Goal: Task Accomplishment & Management: Complete application form

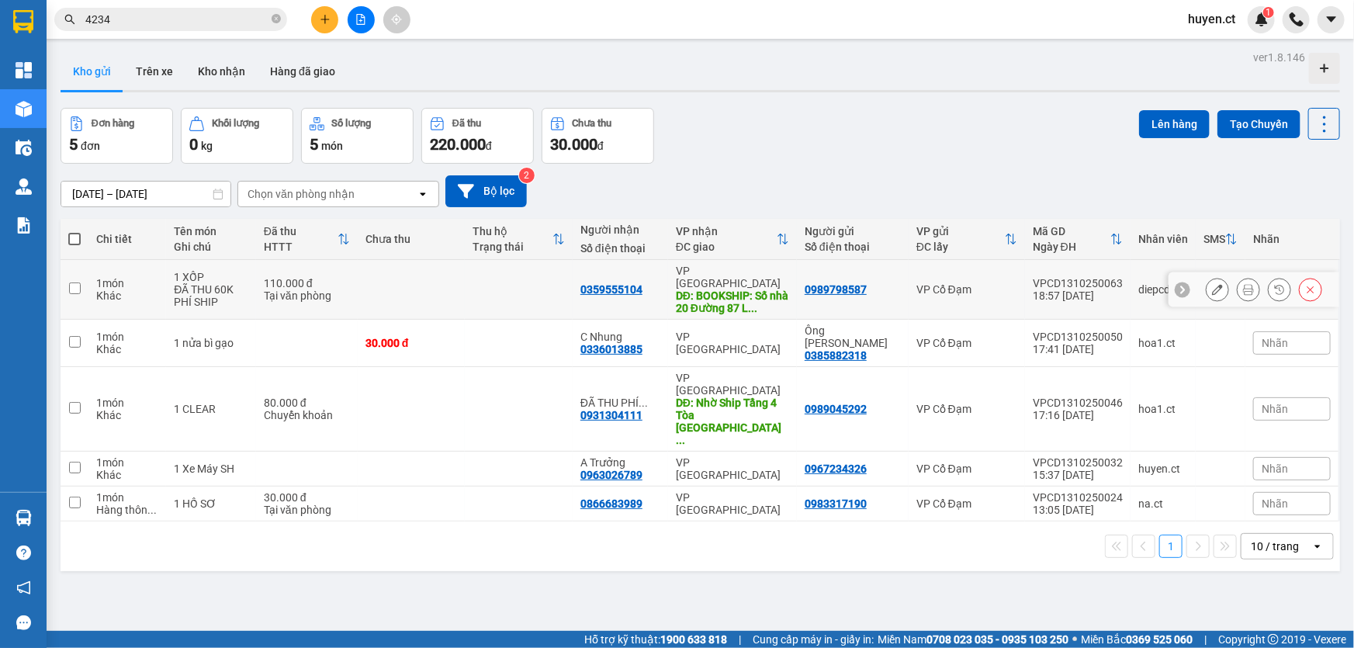
click at [602, 267] on td "0359555104" at bounding box center [620, 290] width 95 height 60
checkbox input "true"
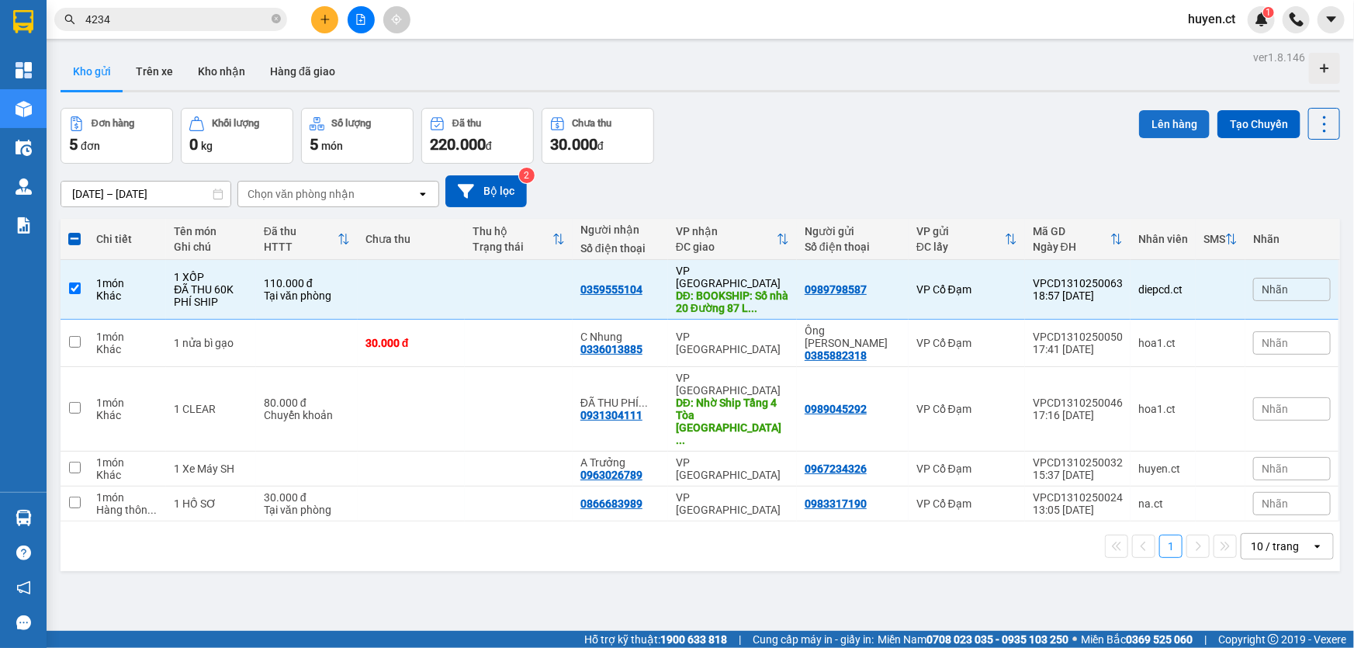
click at [1160, 118] on button "Lên hàng" at bounding box center [1174, 124] width 71 height 28
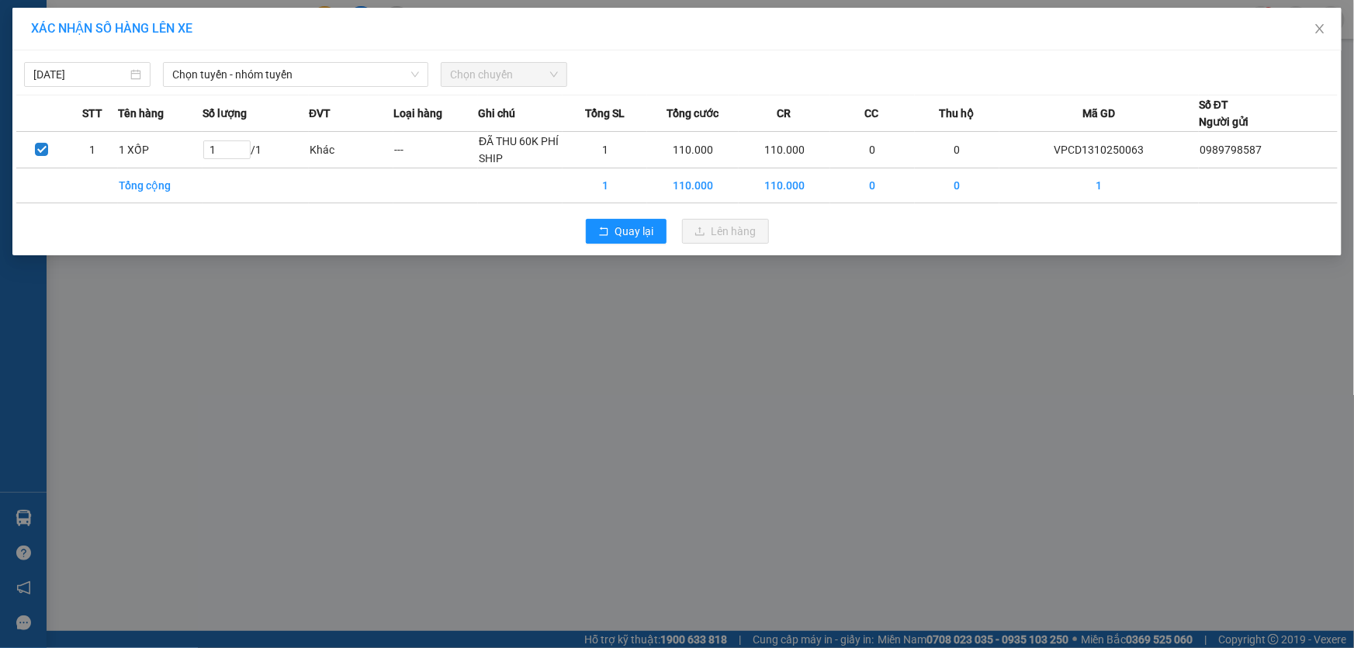
drag, startPoint x: 728, startPoint y: 386, endPoint x: 1353, endPoint y: 23, distance: 723.6
click at [732, 382] on div "XÁC NHẬN SỐ HÀNG LÊN XE [DATE] Chọn tuyến - nhóm tuyến Chọn chuyến STT Tên hàng…" at bounding box center [677, 324] width 1354 height 648
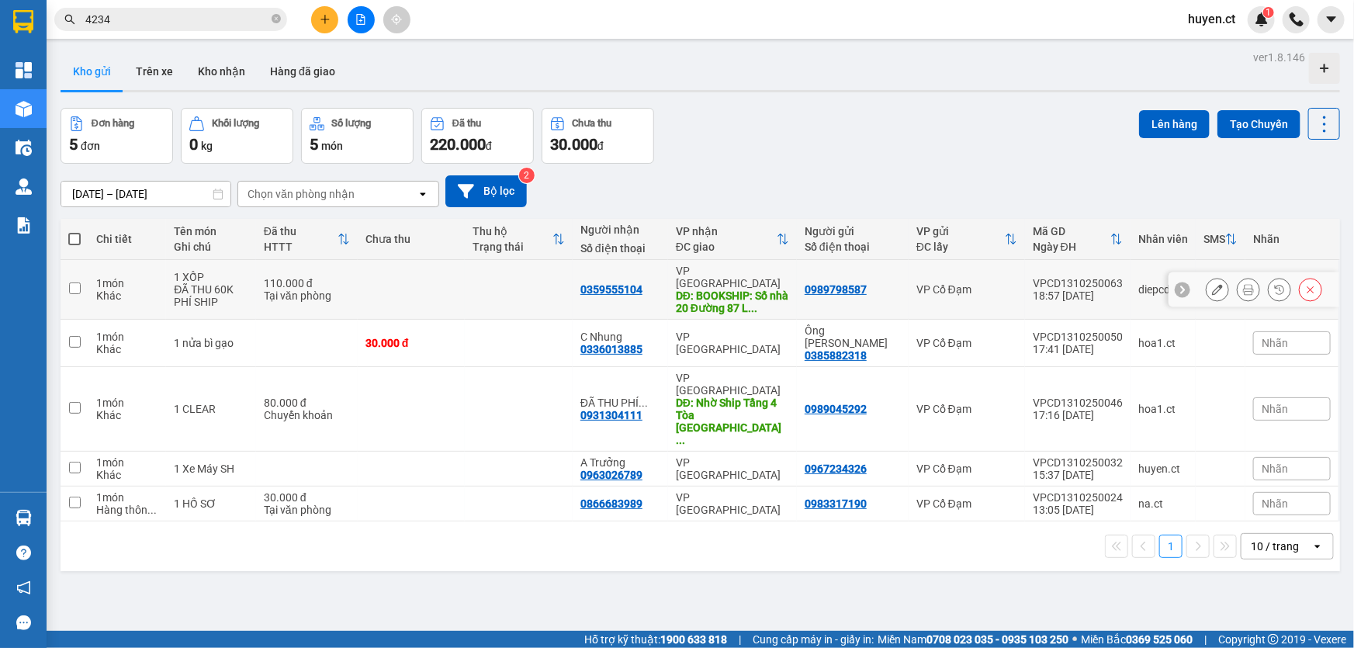
click at [266, 279] on div "110.000 đ" at bounding box center [307, 283] width 86 height 12
checkbox input "true"
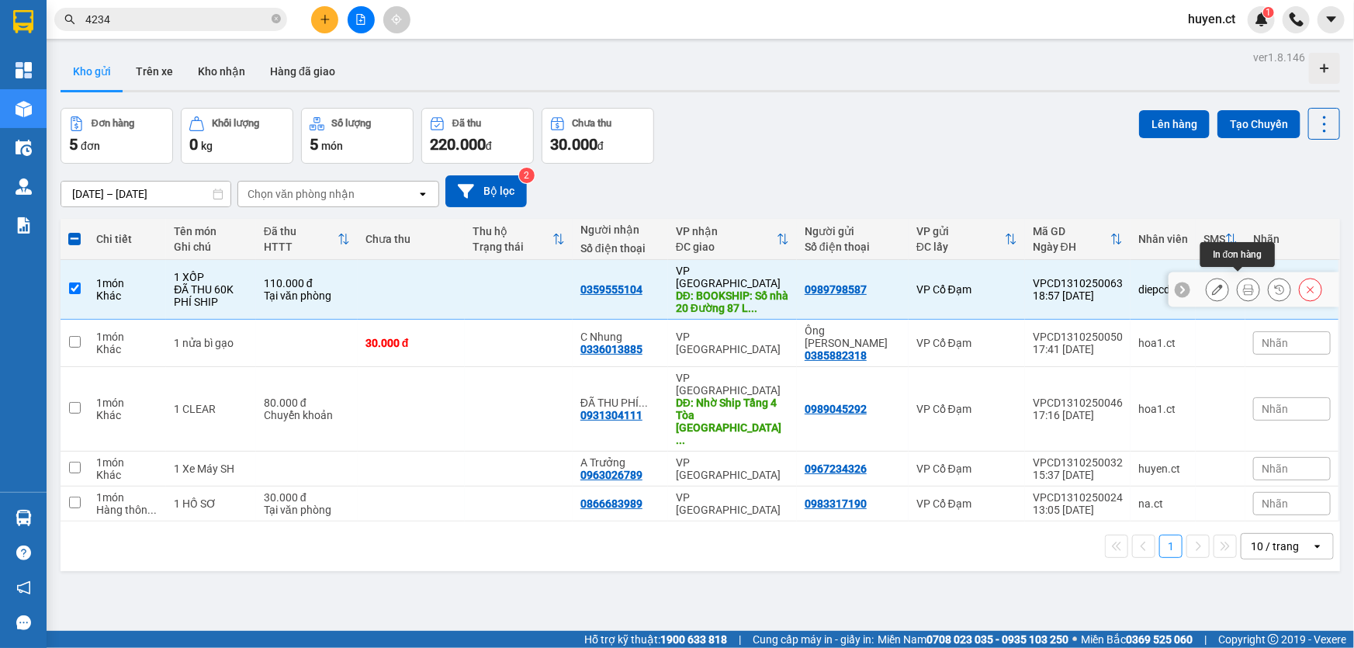
click at [1243, 284] on icon at bounding box center [1248, 289] width 11 height 11
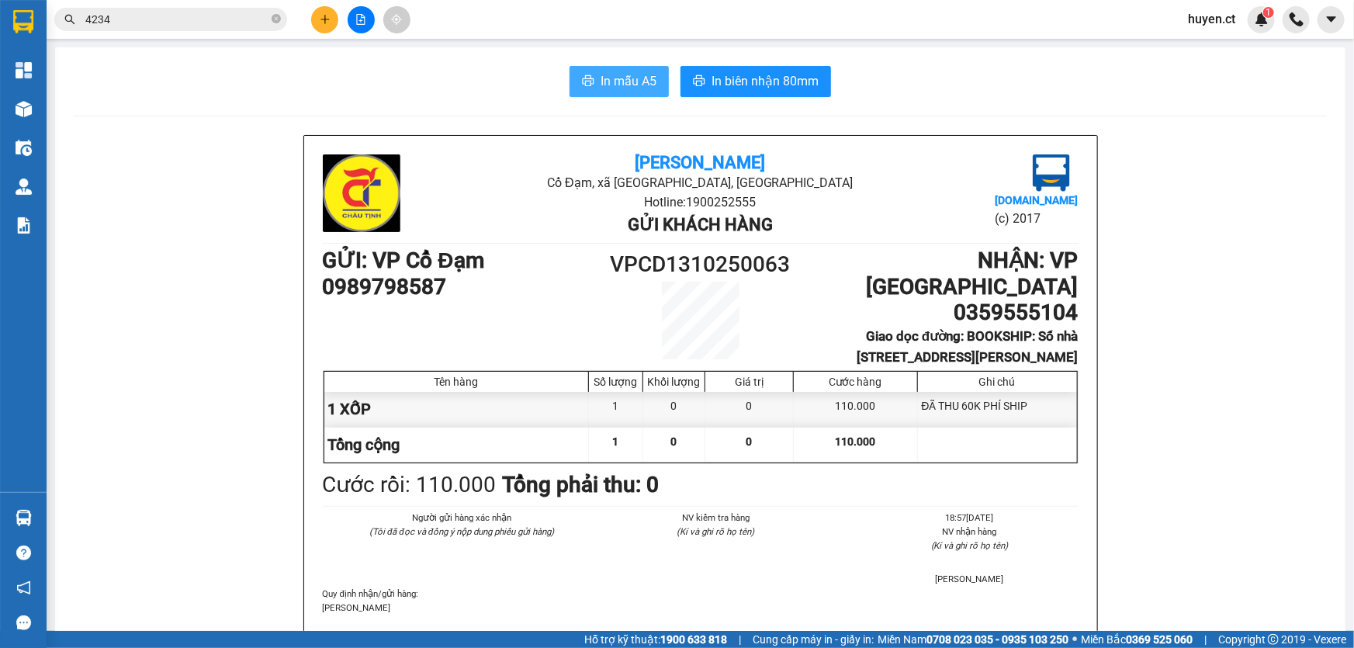
drag, startPoint x: 621, startPoint y: 88, endPoint x: 629, endPoint y: 123, distance: 35.8
click at [621, 88] on span "In mẫu A5" at bounding box center [629, 80] width 56 height 19
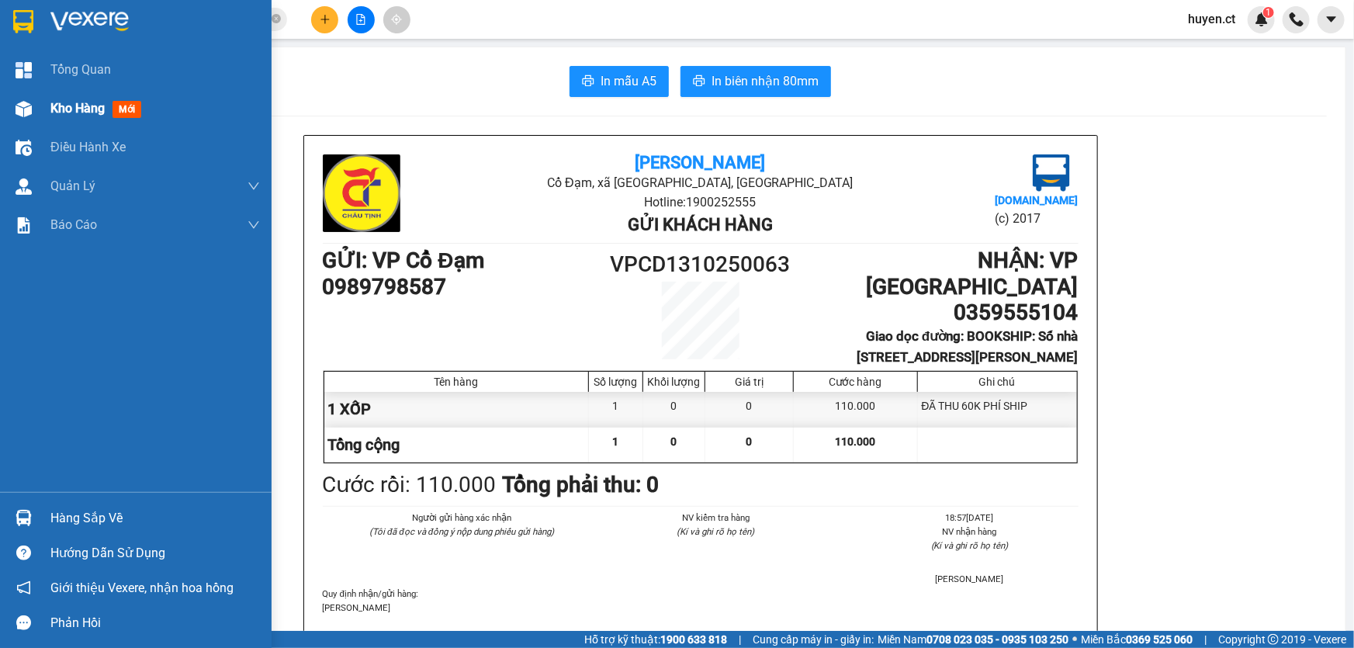
click at [116, 107] on span "mới" at bounding box center [127, 109] width 29 height 17
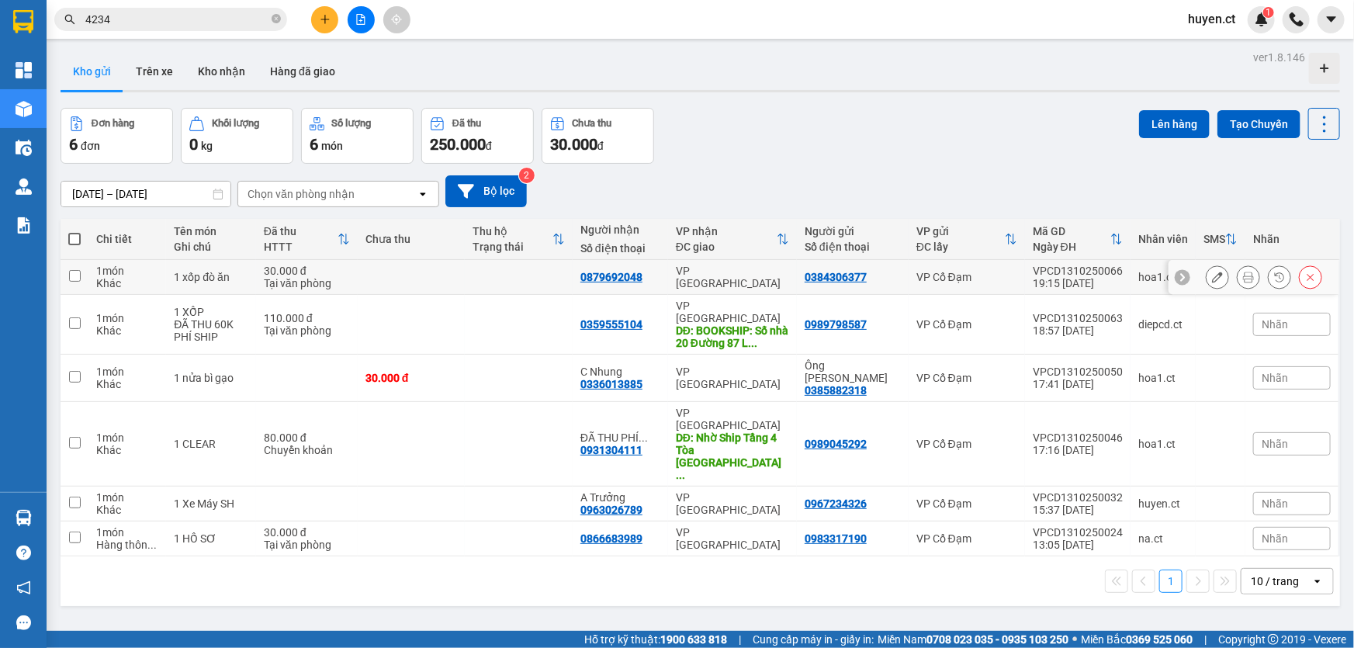
click at [759, 276] on div "VP [GEOGRAPHIC_DATA]" at bounding box center [732, 277] width 113 height 25
checkbox input "true"
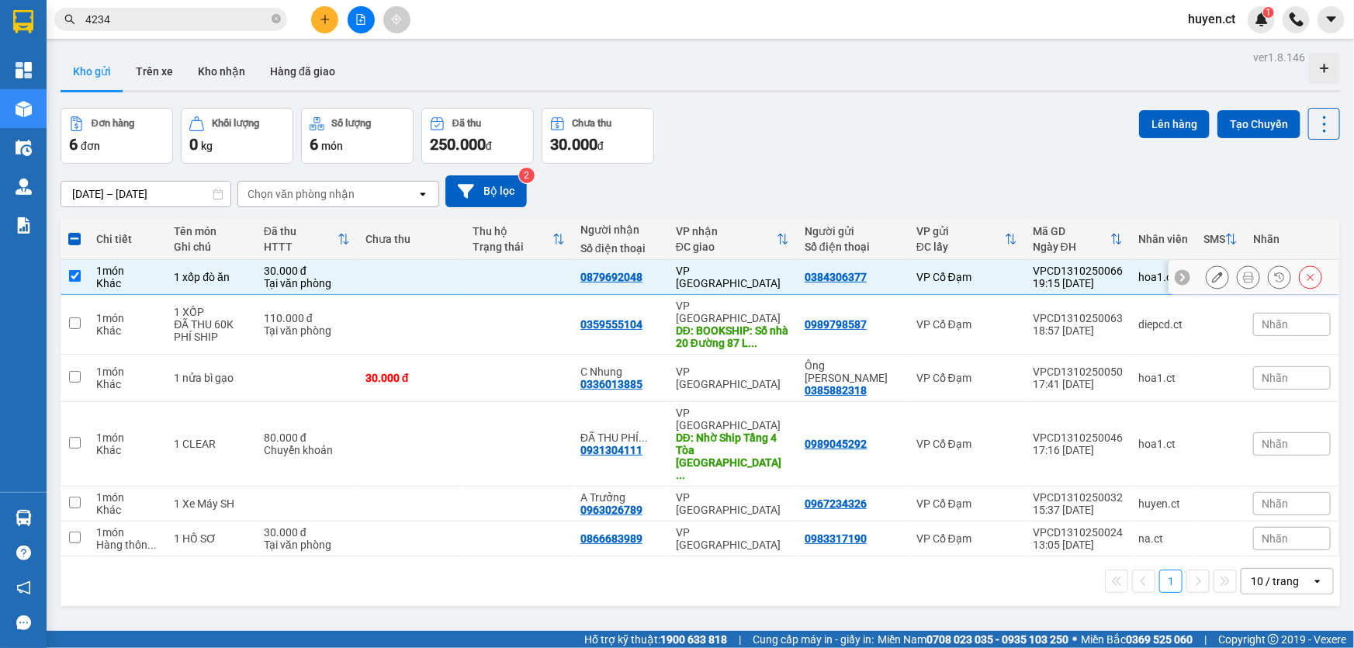
click at [1244, 279] on button at bounding box center [1249, 277] width 22 height 27
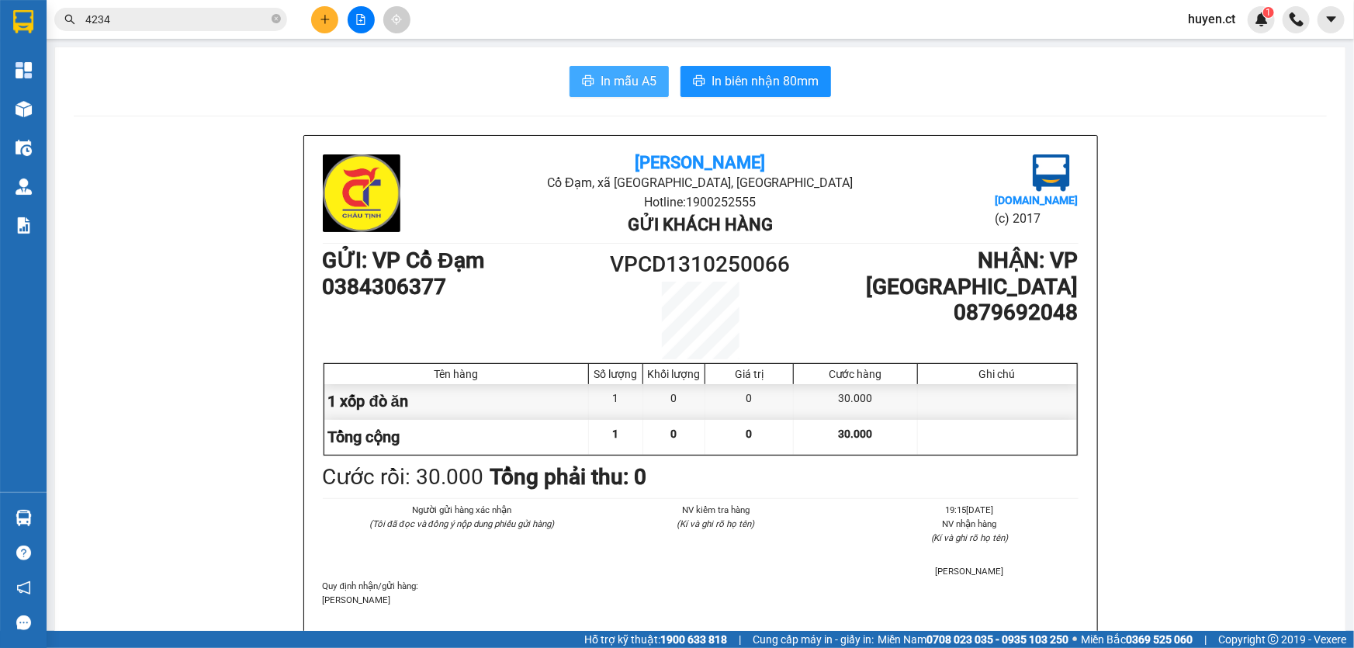
click at [642, 86] on span "In mẫu A5" at bounding box center [629, 80] width 56 height 19
click at [334, 17] on button at bounding box center [324, 19] width 27 height 27
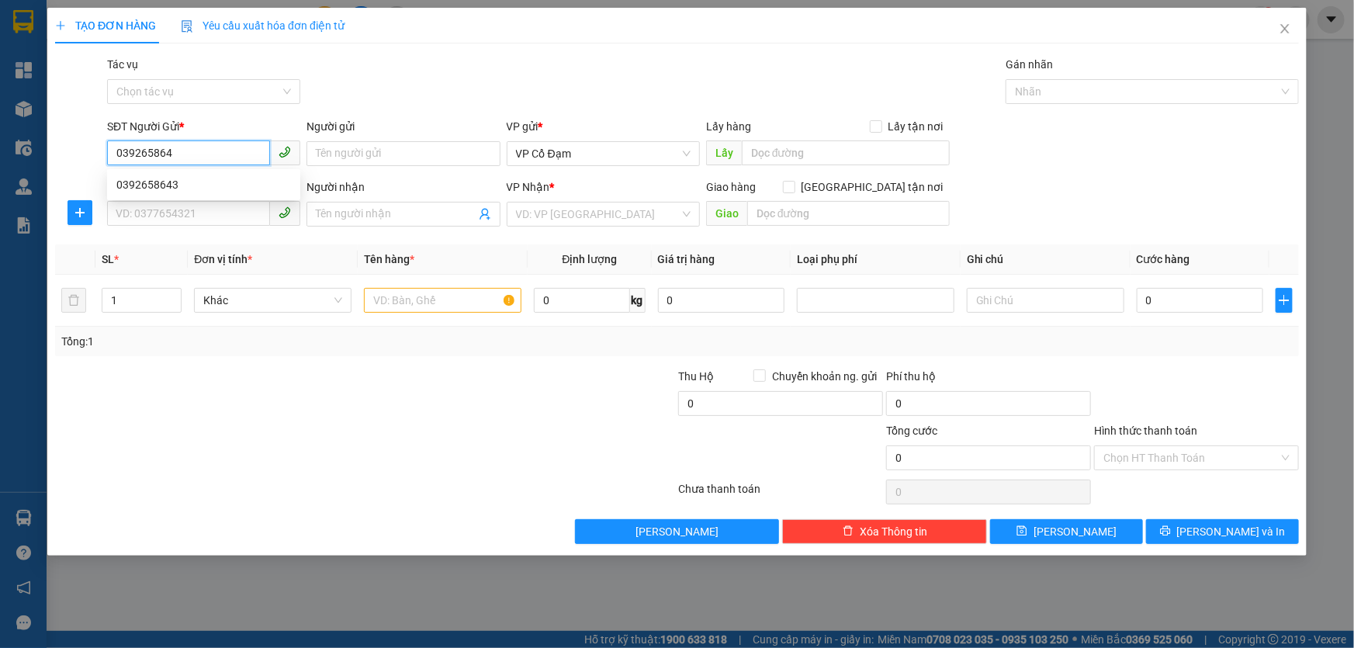
type input "0392658643"
click at [193, 185] on div "0392658643" at bounding box center [203, 184] width 175 height 17
type input "0969989811"
type input "A HẢI"
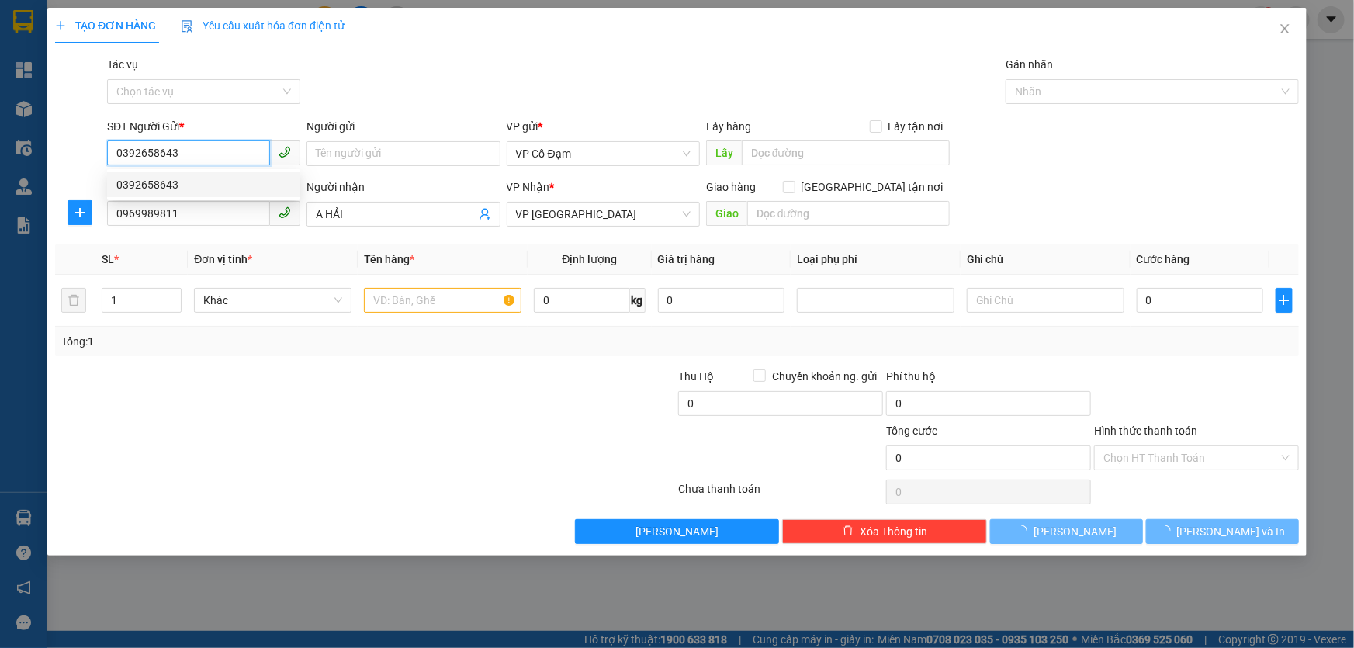
type input "40.000"
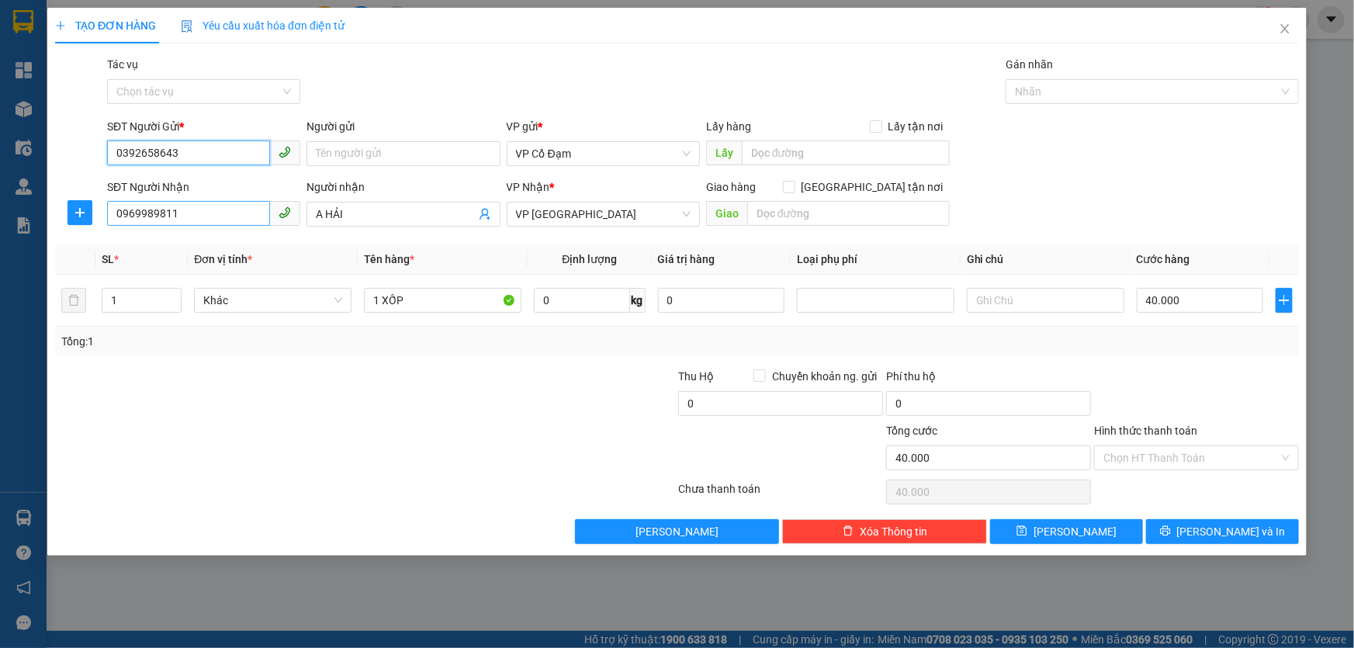
type input "0392658643"
click at [255, 213] on input "0969989811" at bounding box center [188, 213] width 163 height 25
type input "0973298269"
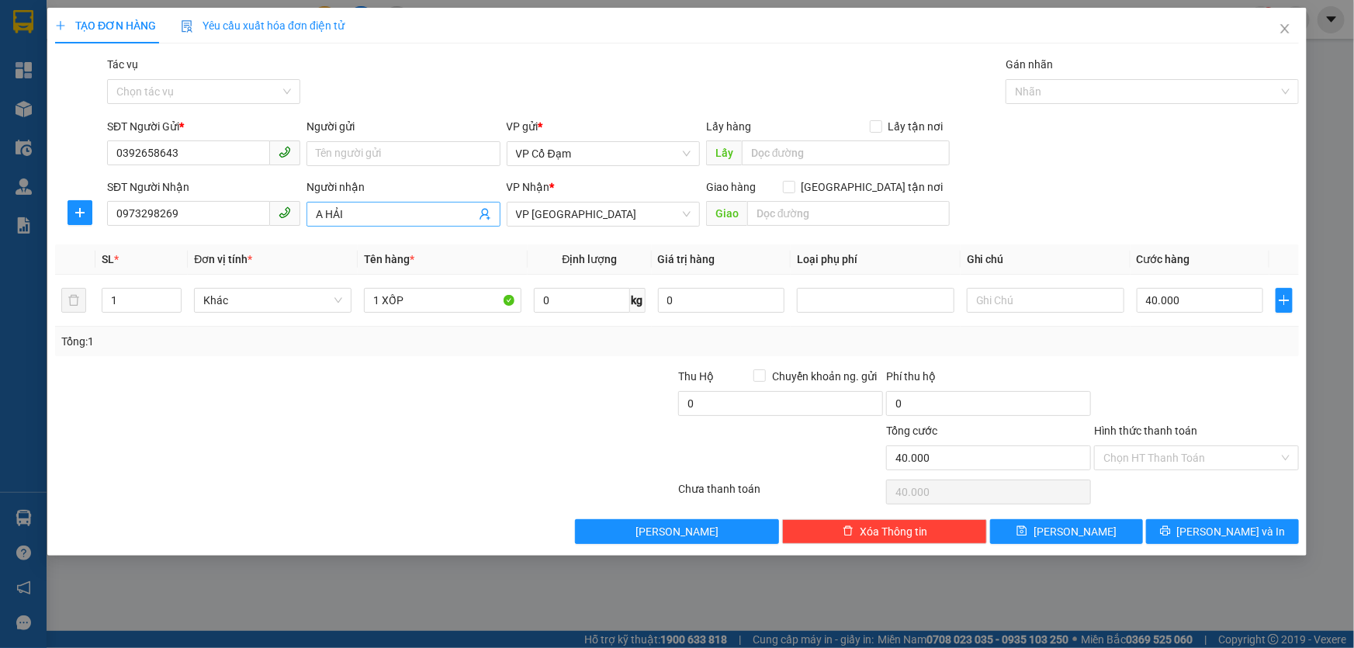
click at [395, 209] on input "A HẢI" at bounding box center [395, 214] width 159 height 17
click at [618, 217] on span "VP [GEOGRAPHIC_DATA]" at bounding box center [603, 214] width 175 height 23
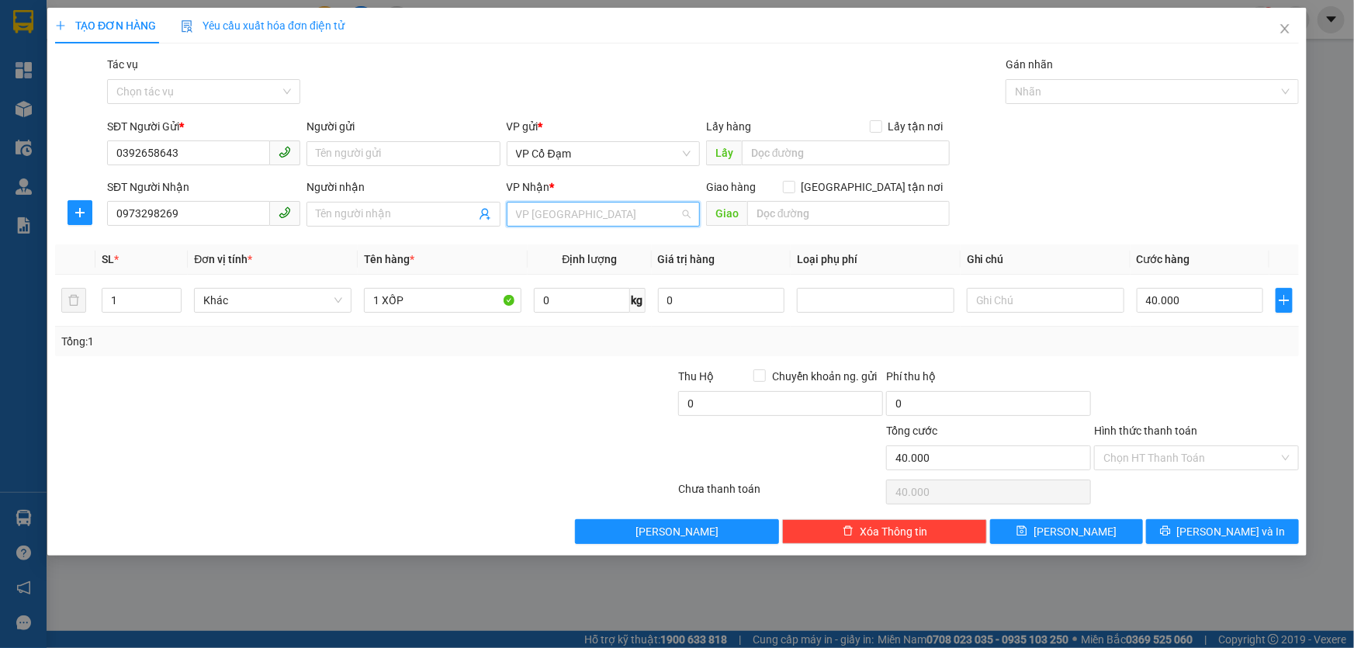
click at [618, 217] on span "VP [GEOGRAPHIC_DATA]" at bounding box center [603, 214] width 175 height 23
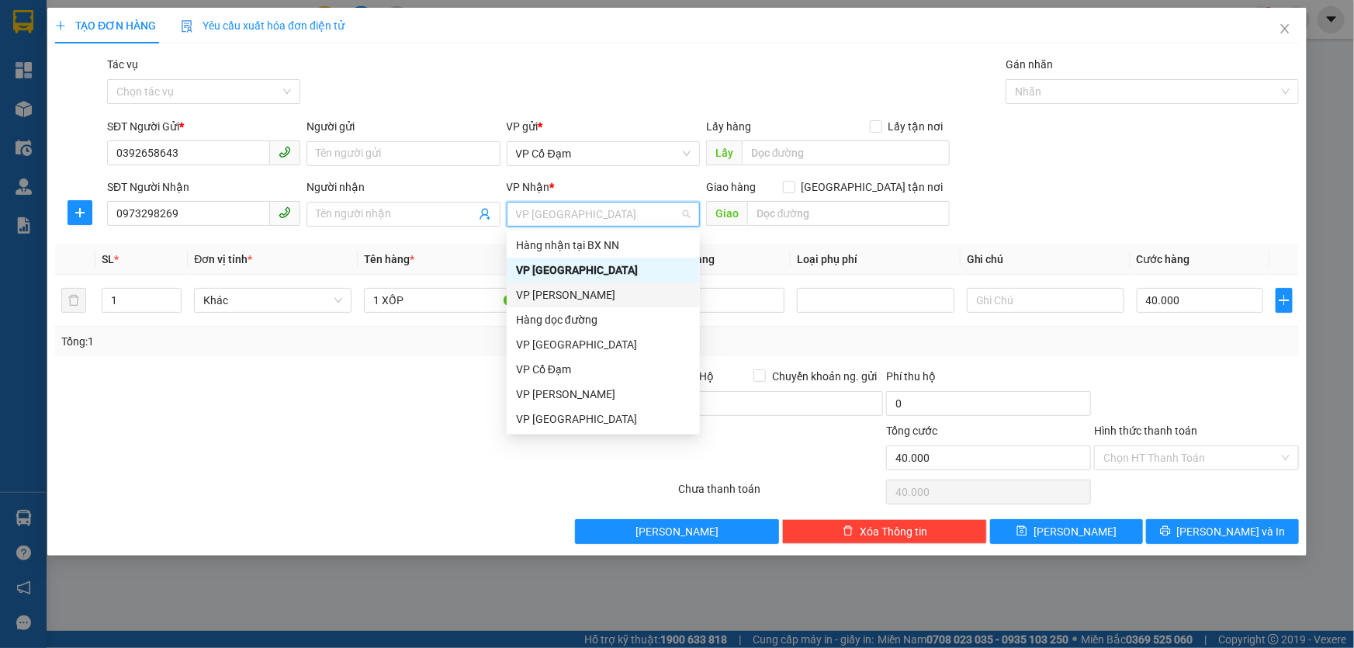
click at [559, 295] on div "VP [PERSON_NAME]" at bounding box center [603, 294] width 175 height 17
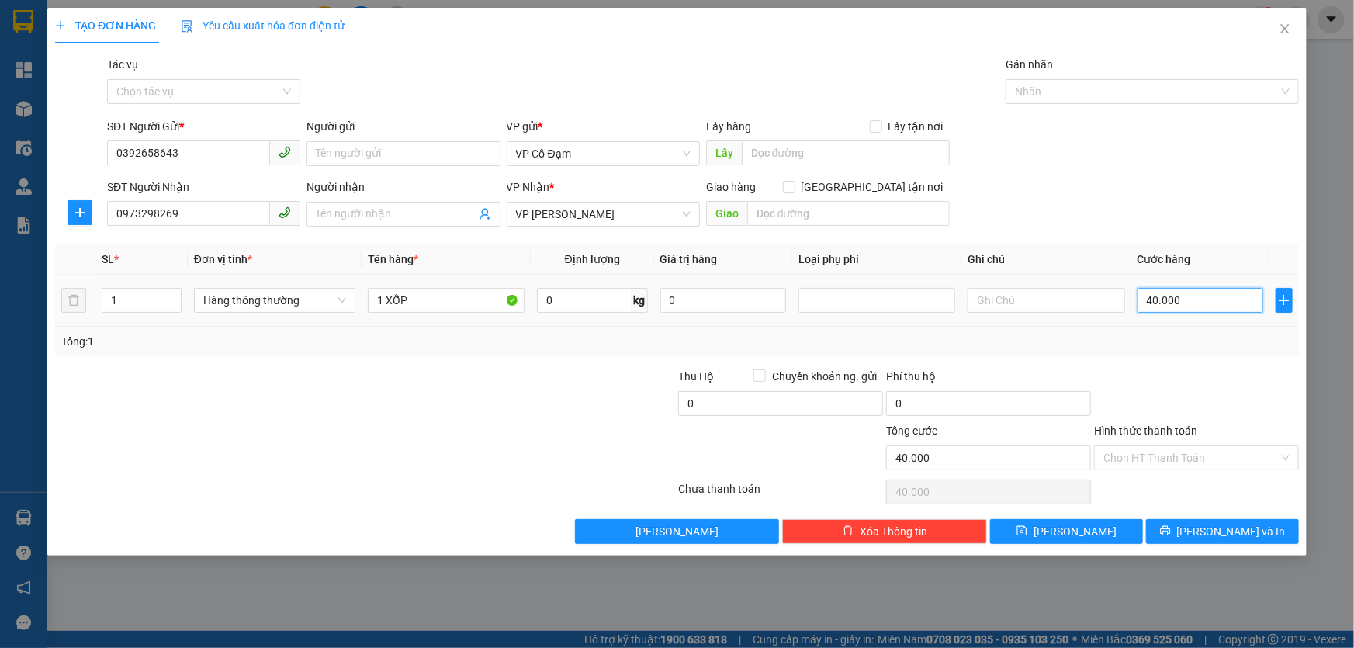
click at [1207, 307] on input "40.000" at bounding box center [1201, 300] width 126 height 25
type input "0"
type input "06"
type input "6"
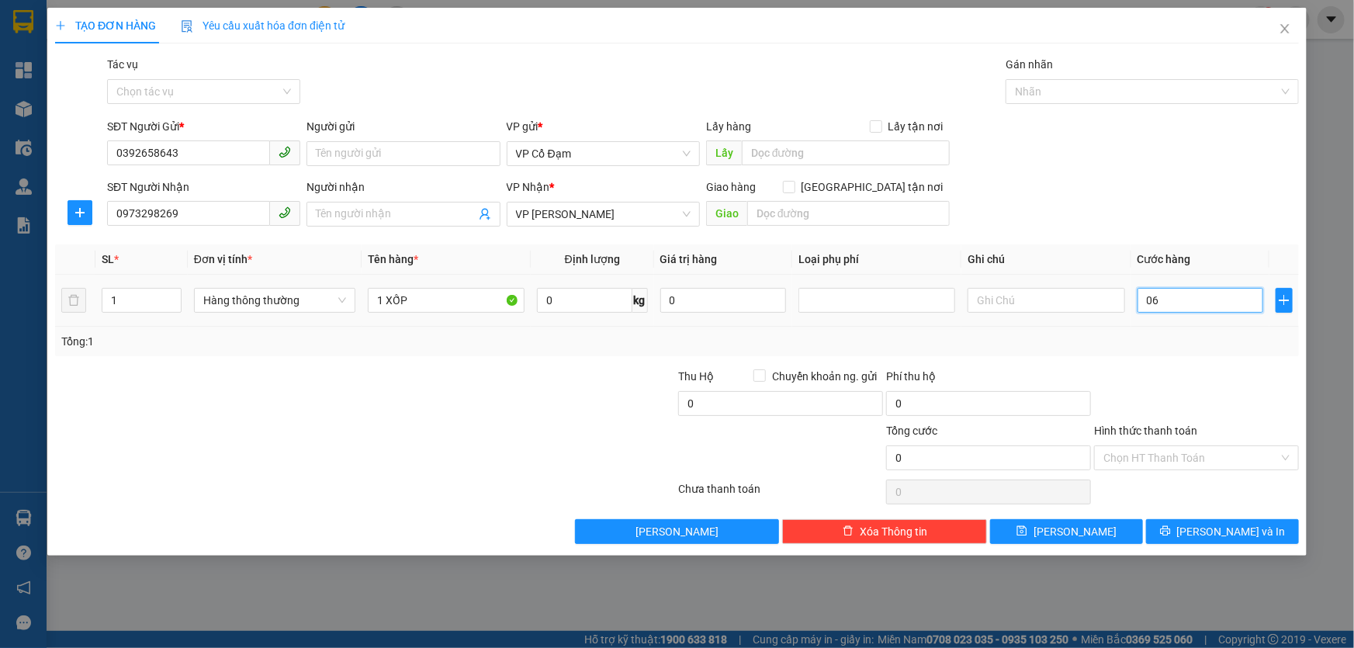
type input "6"
type input "60"
type input "060"
type input "60.000"
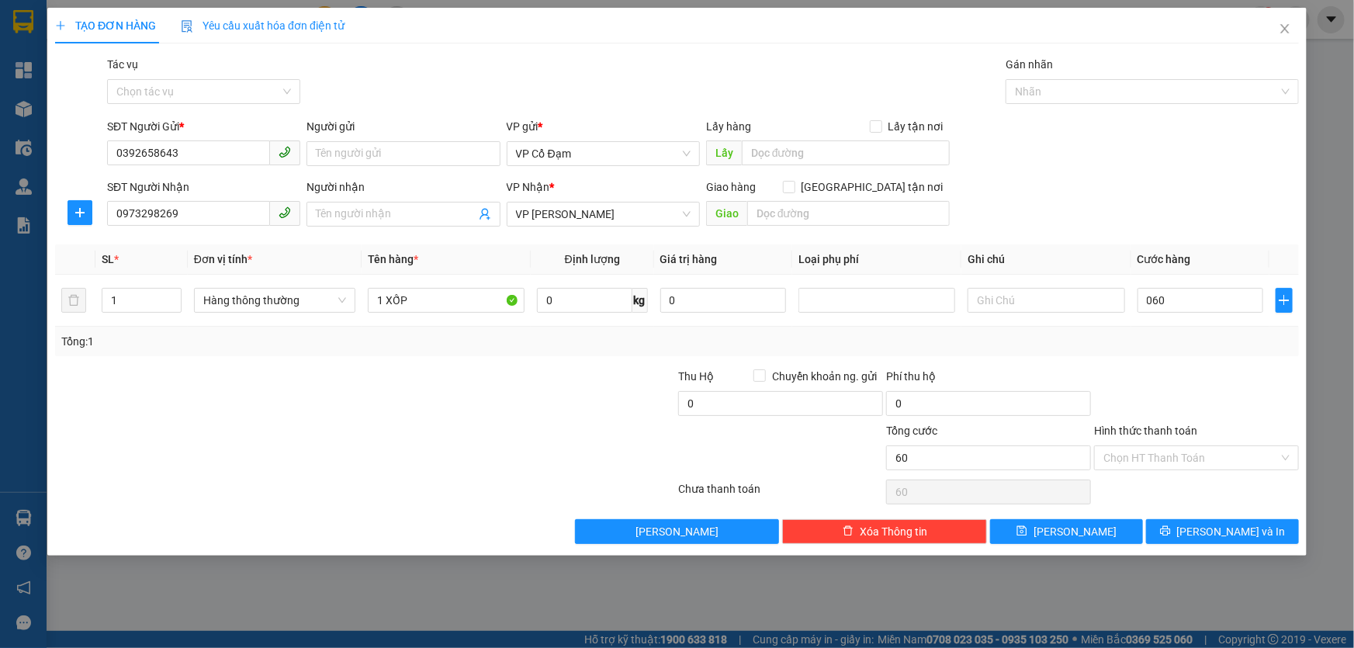
type input "60.000"
click at [1194, 242] on div "Transit Pickup Surcharge Ids Transit Deliver Surcharge Ids Transit Deliver Surc…" at bounding box center [677, 300] width 1244 height 488
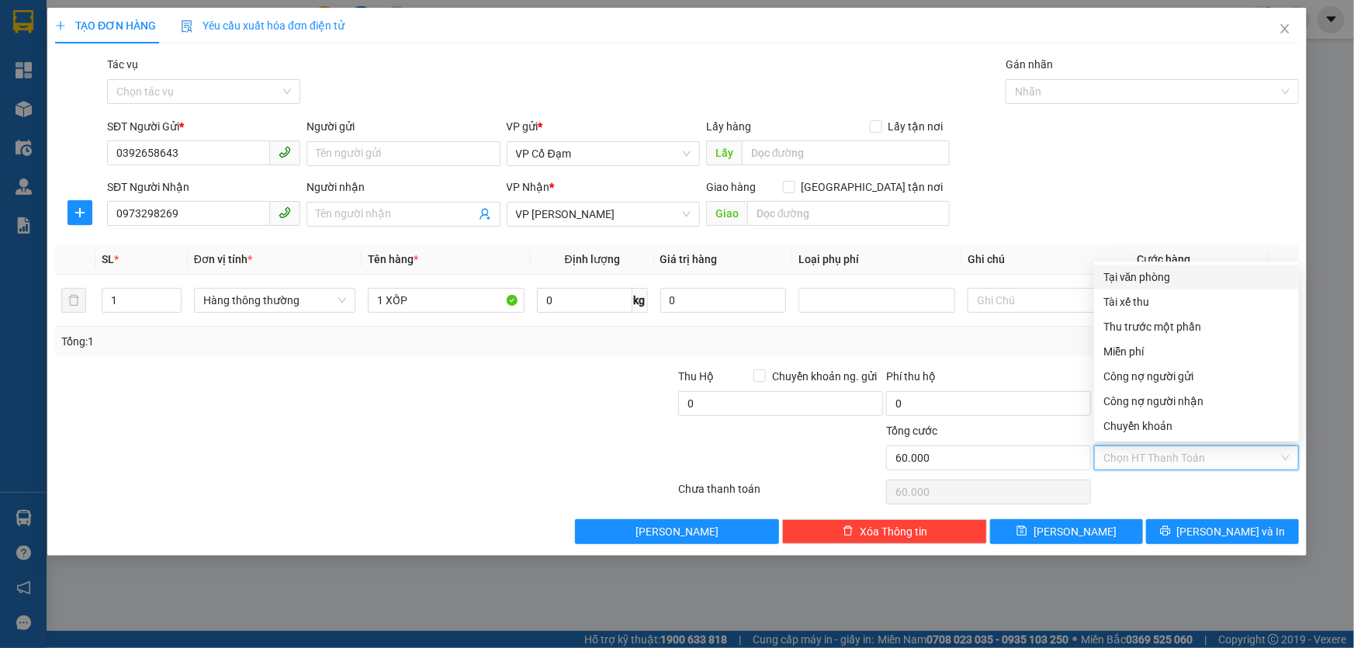
click at [1178, 446] on input "Hình thức thanh toán" at bounding box center [1190, 457] width 175 height 23
click at [1147, 272] on div "Tại văn phòng" at bounding box center [1196, 276] width 186 height 17
type input "0"
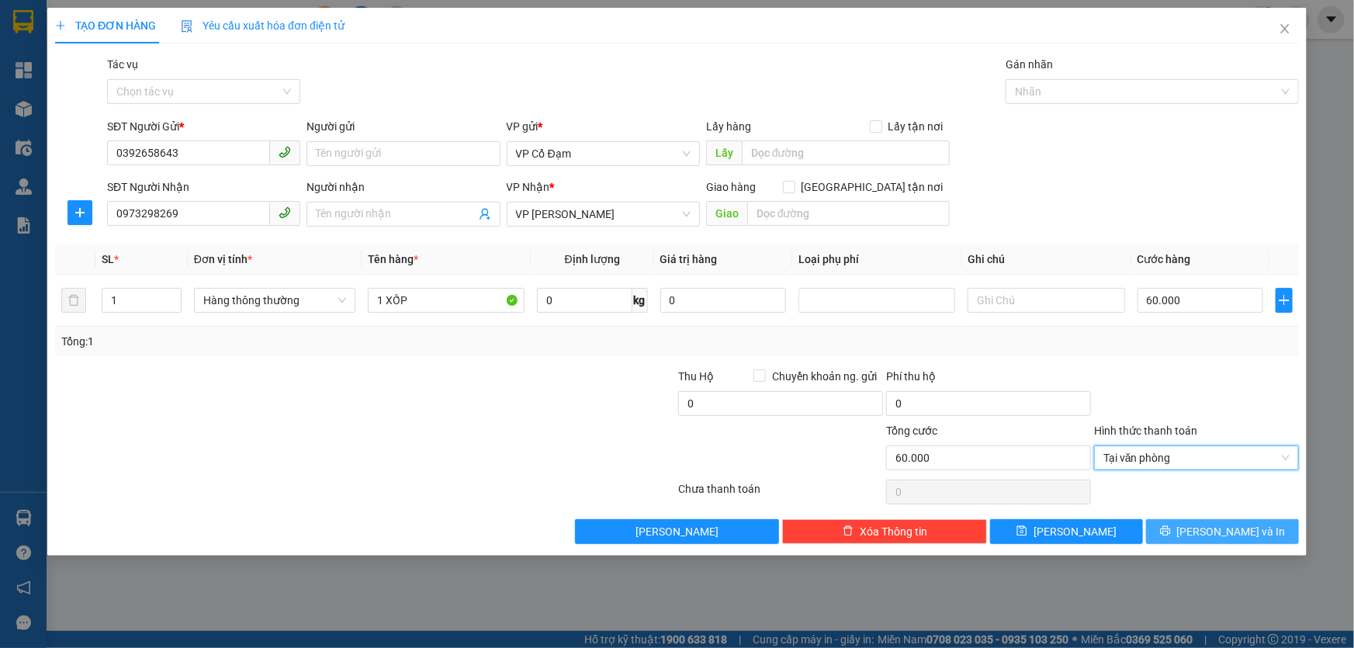
click at [1207, 527] on button "[PERSON_NAME] và In" at bounding box center [1222, 531] width 153 height 25
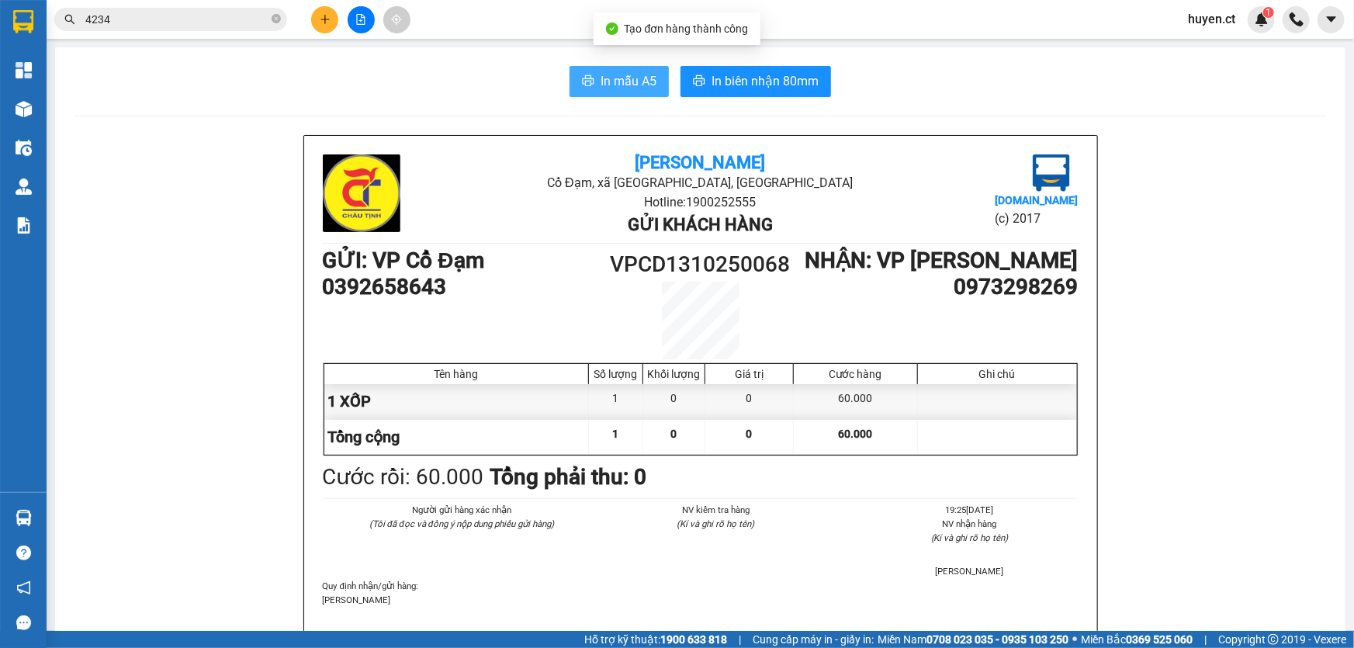
click at [641, 85] on span "In mẫu A5" at bounding box center [629, 80] width 56 height 19
click at [323, 19] on icon "plus" at bounding box center [324, 19] width 9 height 1
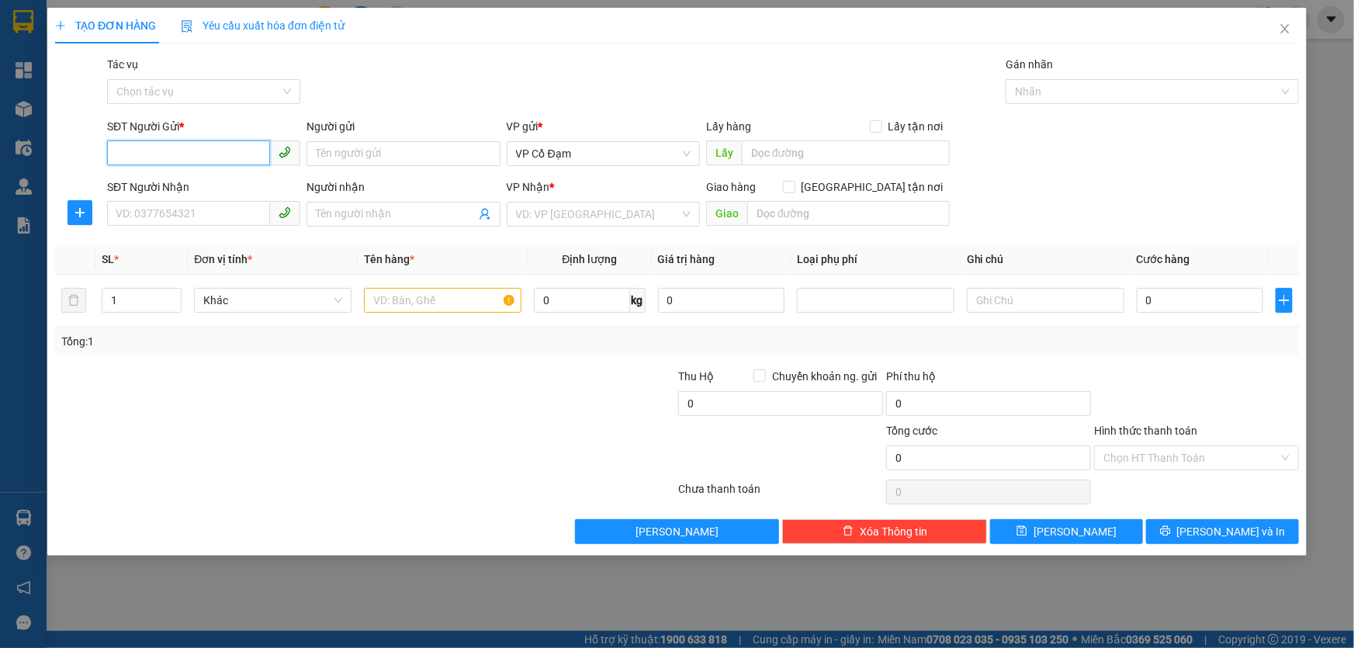
paste input "0366526568"
type input "0366526568"
paste input "0569339658"
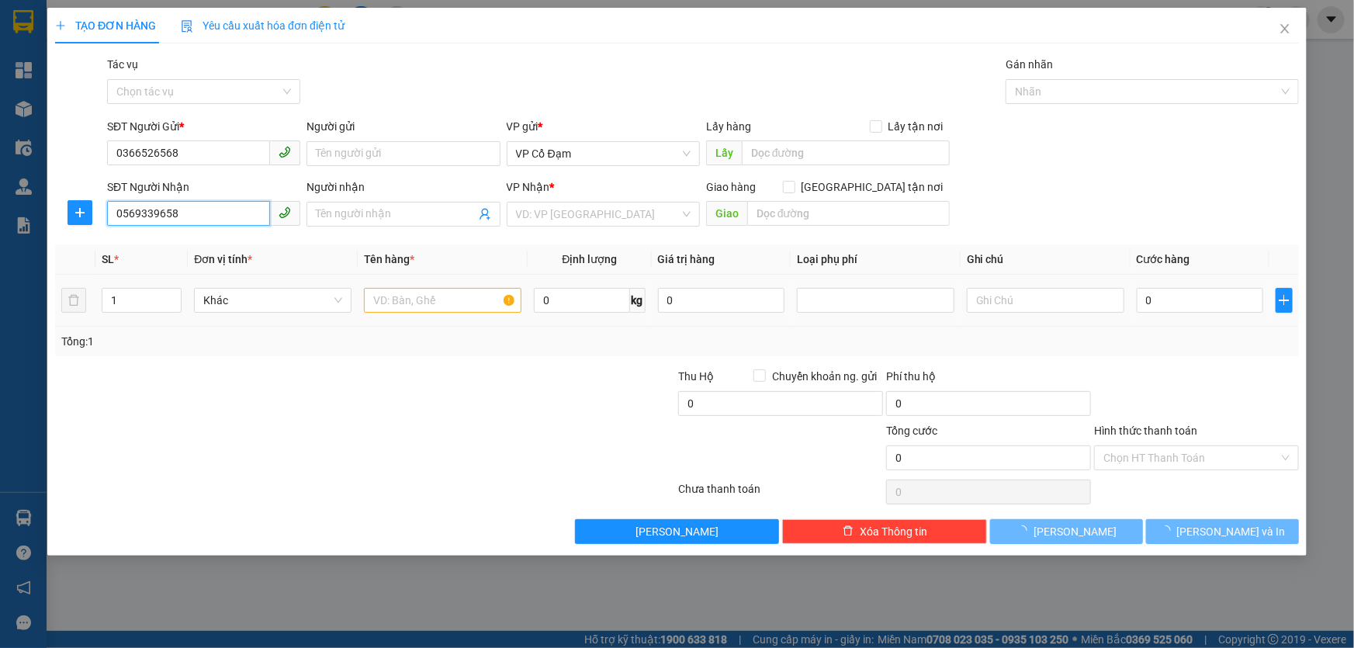
type input "0569339658"
click at [404, 302] on input "text" at bounding box center [443, 300] width 158 height 25
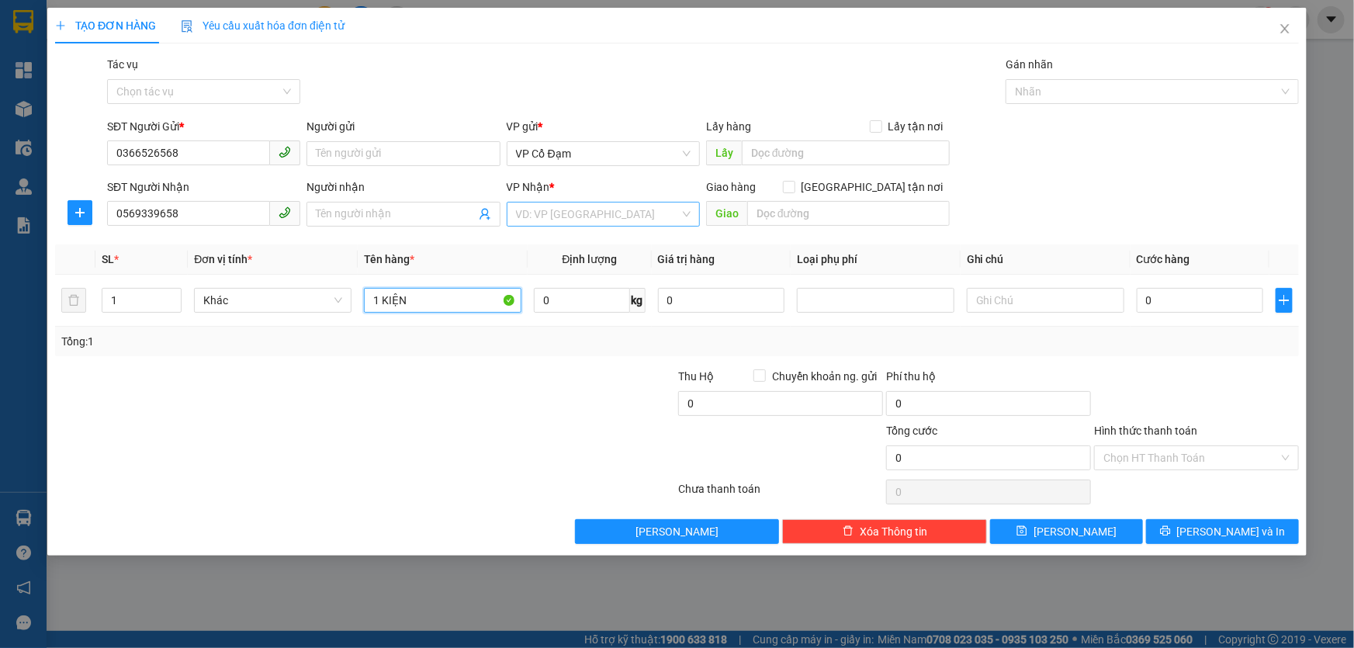
type input "1 KIỆN"
click at [574, 208] on input "search" at bounding box center [598, 214] width 164 height 23
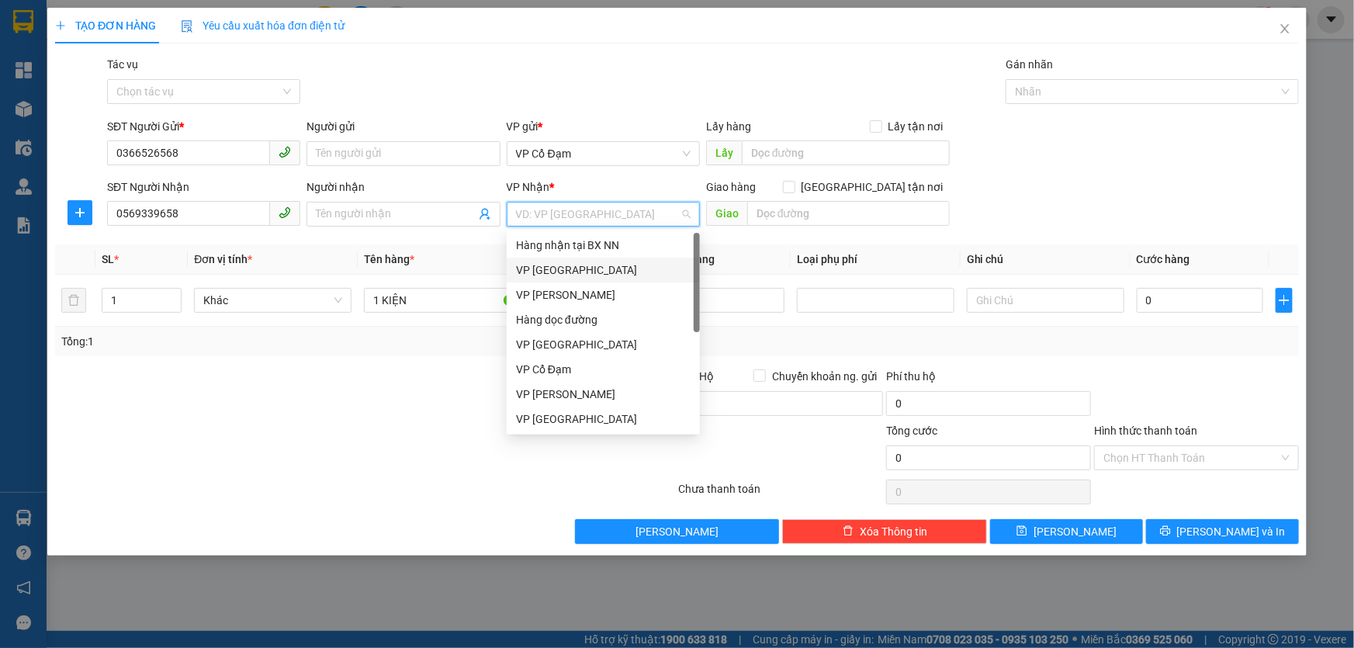
click at [565, 276] on div "VP [GEOGRAPHIC_DATA]" at bounding box center [603, 270] width 175 height 17
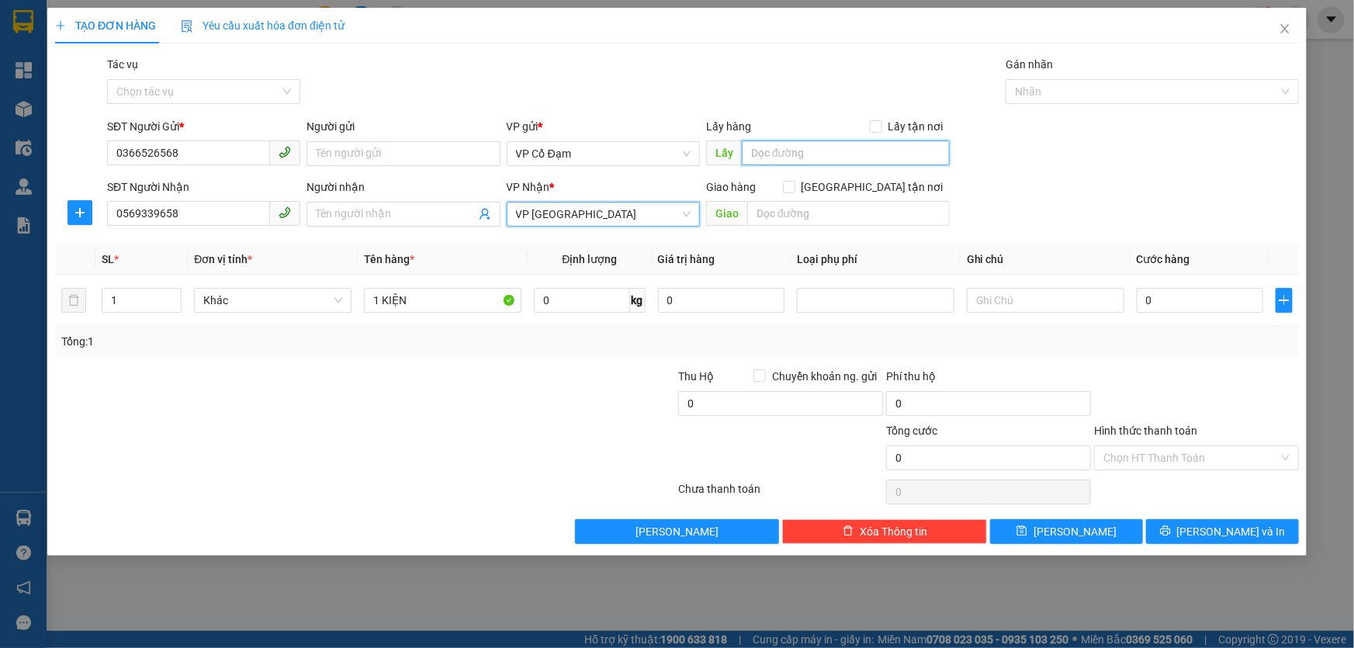
click at [785, 161] on input "text" at bounding box center [846, 152] width 208 height 25
type input "CX X PHỔ"
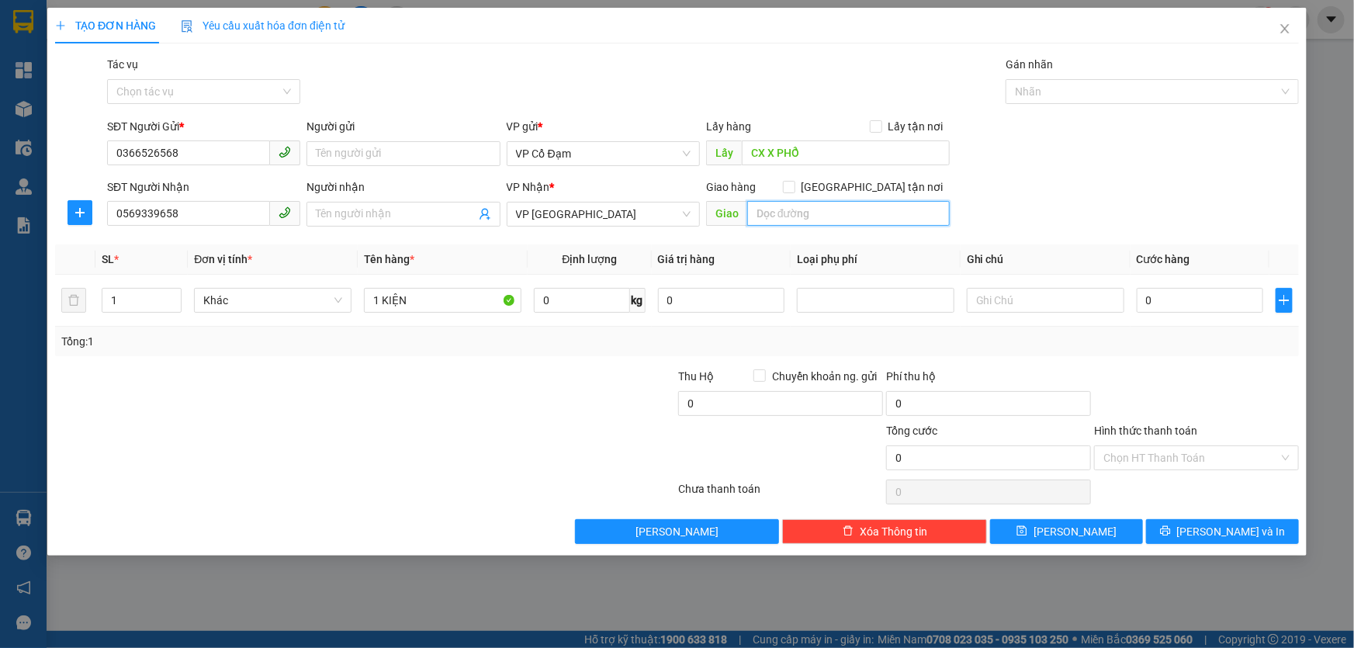
click at [778, 206] on input "text" at bounding box center [848, 213] width 203 height 25
type input "6"
type input "MỸ ĐÌNH"
click at [1027, 532] on icon "save" at bounding box center [1022, 531] width 10 height 10
